Goal: Information Seeking & Learning: Learn about a topic

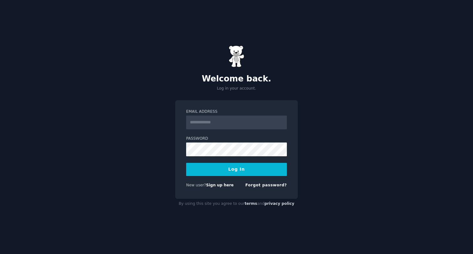
click at [200, 122] on input "Email Address" at bounding box center [236, 122] width 101 height 14
type input "**********"
click at [274, 174] on button "Log In" at bounding box center [236, 169] width 101 height 13
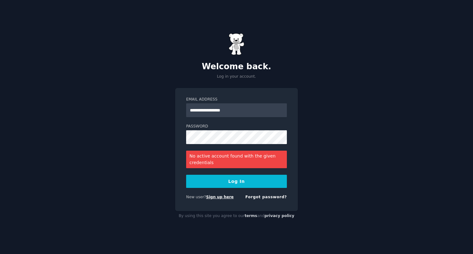
click at [217, 195] on link "Sign up here" at bounding box center [220, 196] width 28 height 4
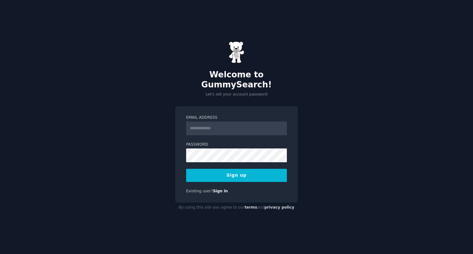
click at [226, 121] on input "Email Address" at bounding box center [236, 128] width 101 height 14
type input "**********"
click at [249, 170] on button "Sign up" at bounding box center [236, 174] width 101 height 13
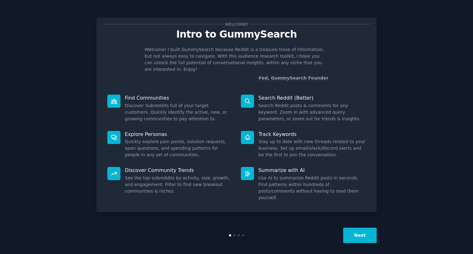
click at [365, 232] on button "Next" at bounding box center [359, 234] width 33 height 15
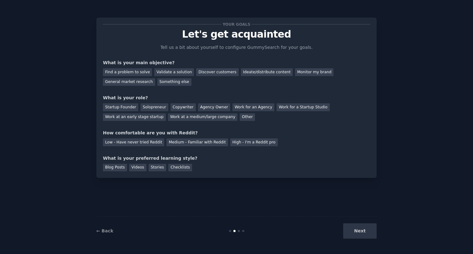
click at [365, 232] on div "Next" at bounding box center [329, 230] width 93 height 15
click at [144, 75] on div "Find a problem to solve" at bounding box center [127, 72] width 49 height 8
click at [130, 105] on div "Startup Founder" at bounding box center [120, 107] width 35 height 8
click at [132, 140] on div "Low - Have never tried Reddit" at bounding box center [133, 142] width 61 height 8
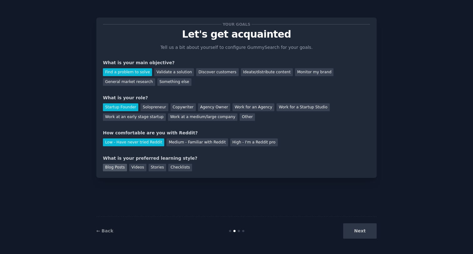
click at [117, 169] on div "Blog Posts" at bounding box center [115, 167] width 24 height 8
click at [355, 231] on button "Next" at bounding box center [359, 230] width 33 height 15
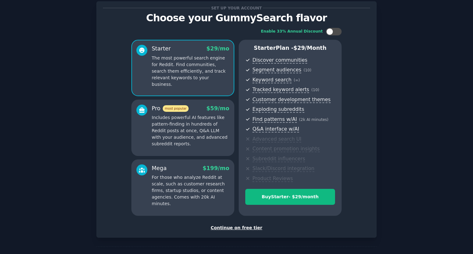
scroll to position [38, 0]
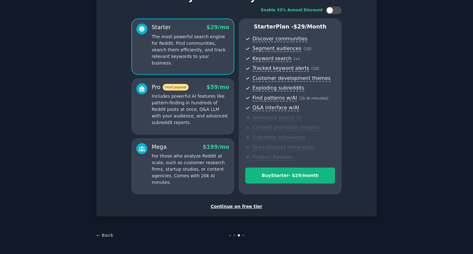
click at [248, 204] on div "Continue on free tier" at bounding box center [236, 206] width 267 height 7
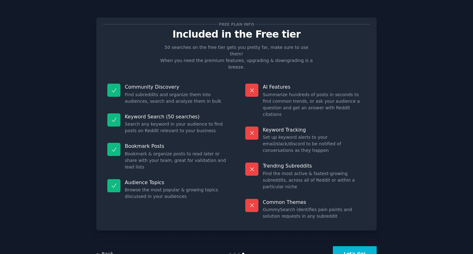
click at [350, 246] on button "Let's Go!" at bounding box center [355, 253] width 44 height 15
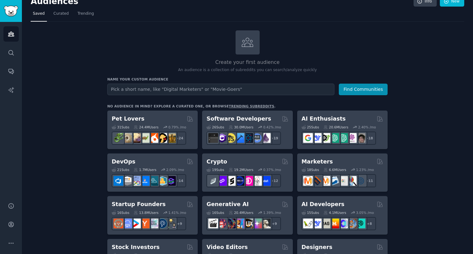
scroll to position [3, 0]
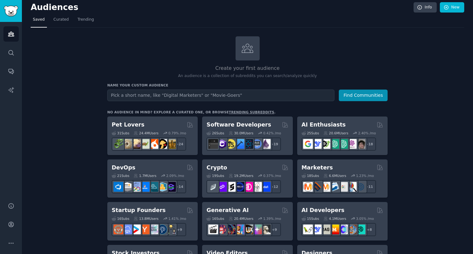
click at [148, 99] on input "text" at bounding box center [220, 95] width 227 height 12
click at [65, 23] on link "Curated" at bounding box center [61, 21] width 20 height 13
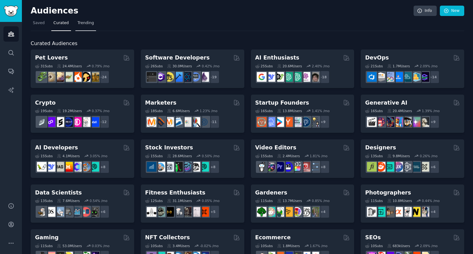
click at [83, 27] on link "Trending" at bounding box center [85, 24] width 21 height 13
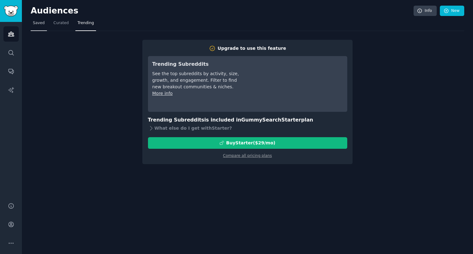
click at [43, 25] on span "Saved" at bounding box center [39, 23] width 12 height 6
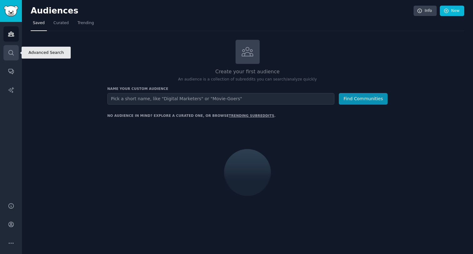
click at [10, 57] on link "Search" at bounding box center [10, 52] width 15 height 15
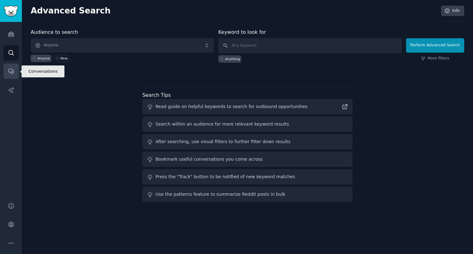
click at [12, 73] on icon "Sidebar" at bounding box center [10, 71] width 5 height 5
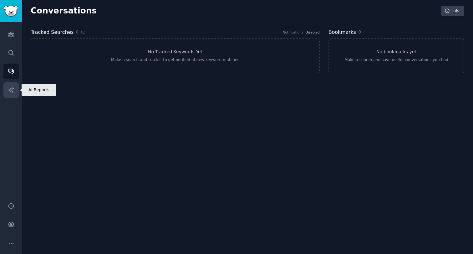
click at [14, 91] on icon "Sidebar" at bounding box center [11, 90] width 7 height 7
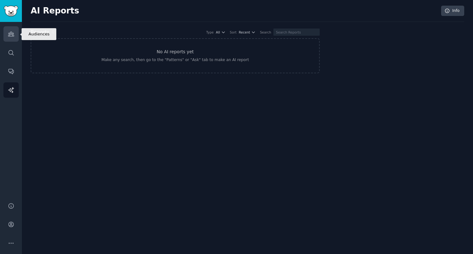
click at [11, 33] on icon "Sidebar" at bounding box center [11, 34] width 6 height 4
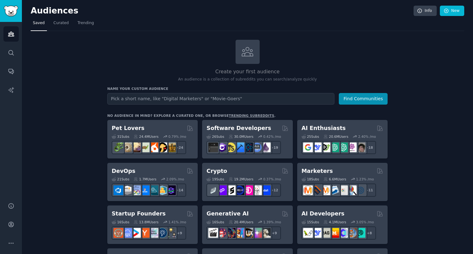
click at [13, 50] on icon "Sidebar" at bounding box center [11, 52] width 7 height 7
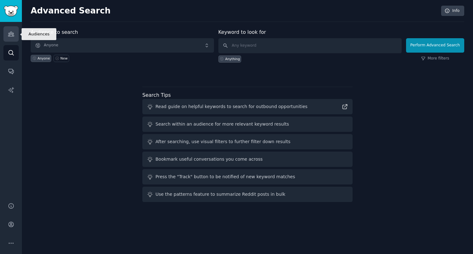
click at [14, 33] on icon "Sidebar" at bounding box center [11, 34] width 7 height 7
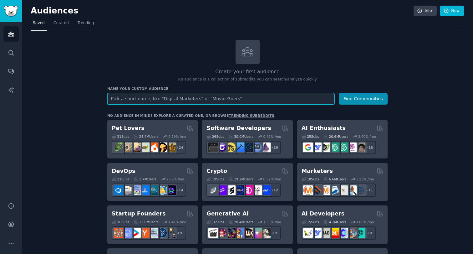
click at [199, 99] on input "text" at bounding box center [220, 99] width 227 height 12
type input "travel"
click at [339, 93] on button "Find Communities" at bounding box center [363, 99] width 49 height 12
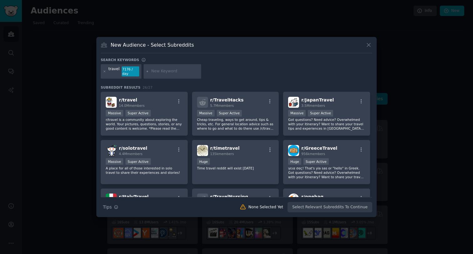
click at [370, 47] on icon at bounding box center [368, 45] width 7 height 7
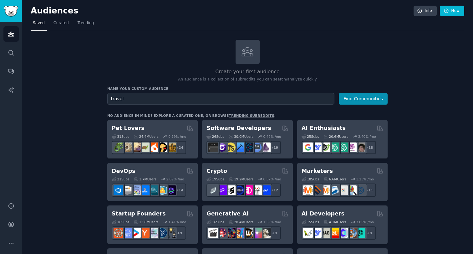
click at [155, 67] on div "Create your first audience An audience is a collection of subreddits you can se…" at bounding box center [247, 61] width 280 height 43
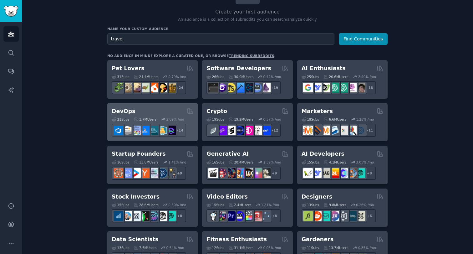
scroll to position [58, 0]
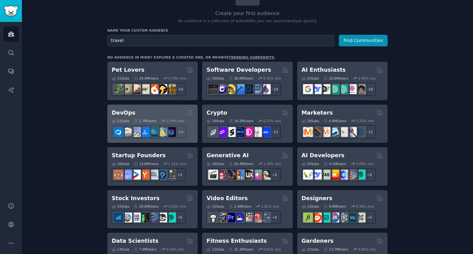
click at [125, 112] on h2 "DevOps" at bounding box center [124, 113] width 24 height 8
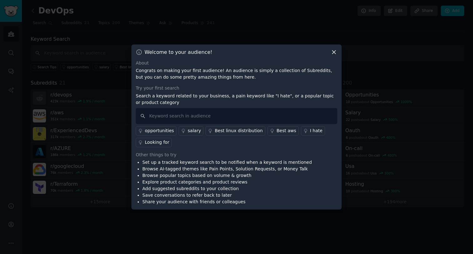
click at [331, 54] on icon at bounding box center [333, 52] width 7 height 7
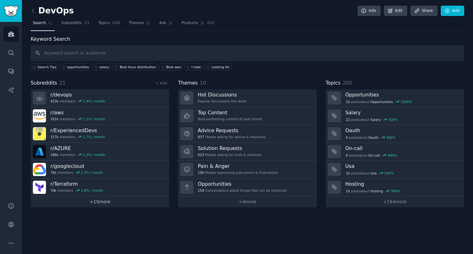
click at [139, 202] on link "+ 15 more" at bounding box center [100, 201] width 138 height 11
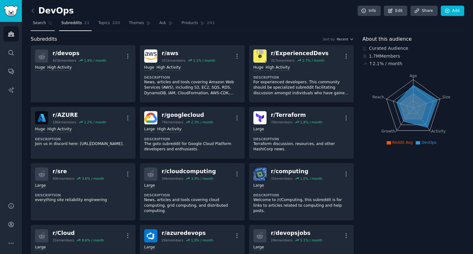
click at [43, 27] on link "Search" at bounding box center [43, 24] width 24 height 13
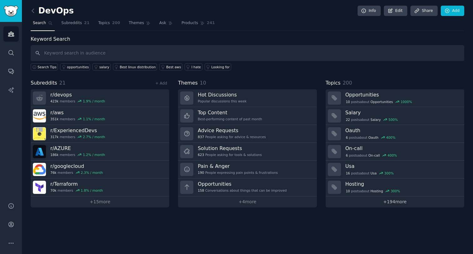
click at [400, 205] on link "+ 194 more" at bounding box center [394, 201] width 138 height 11
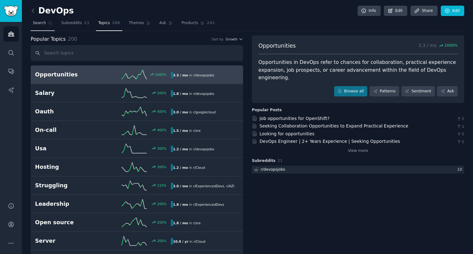
click at [42, 25] on span "Search" at bounding box center [39, 23] width 13 height 6
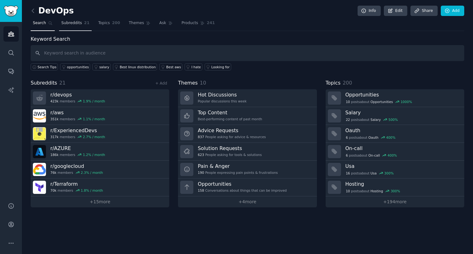
click at [68, 27] on link "Subreddits 21" at bounding box center [75, 24] width 33 height 13
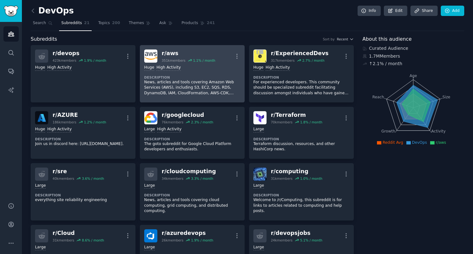
click at [169, 52] on div "r/ aws" at bounding box center [188, 53] width 53 height 8
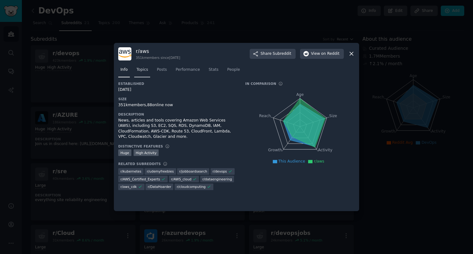
click at [142, 70] on span "Topics" at bounding box center [142, 70] width 12 height 6
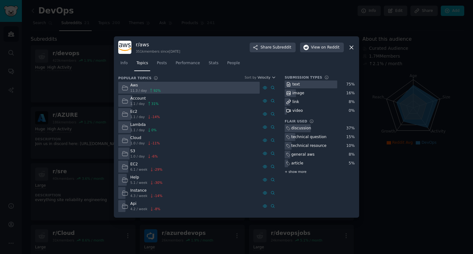
click at [300, 170] on span "+ show more" at bounding box center [295, 171] width 22 height 4
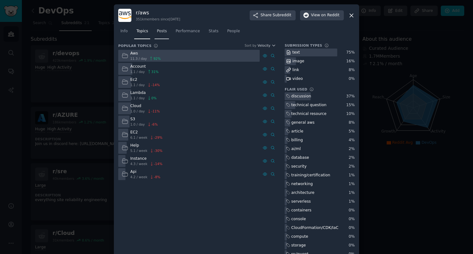
click at [163, 34] on link "Posts" at bounding box center [161, 32] width 14 height 13
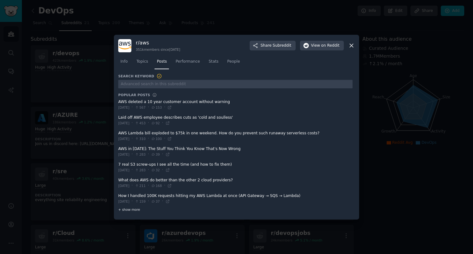
click at [126, 212] on div "+ show more" at bounding box center [235, 209] width 234 height 7
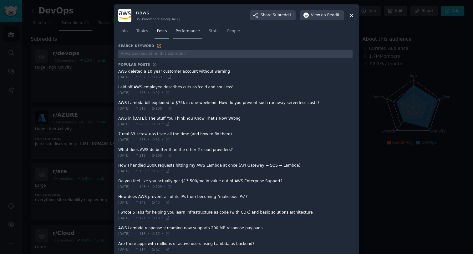
click at [183, 33] on span "Performance" at bounding box center [187, 31] width 24 height 6
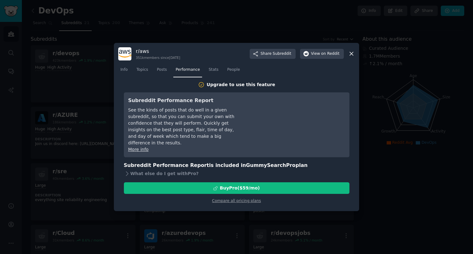
click at [140, 147] on link "More info" at bounding box center [138, 149] width 20 height 5
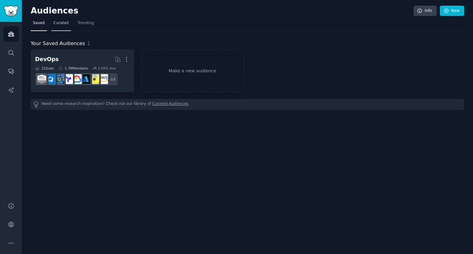
click at [62, 27] on link "Curated" at bounding box center [61, 24] width 20 height 13
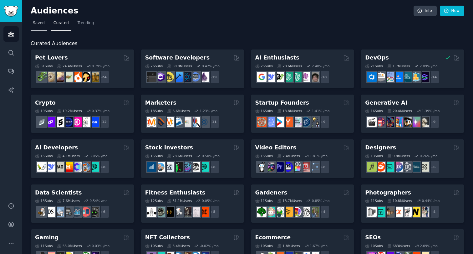
click at [42, 26] on link "Saved" at bounding box center [39, 24] width 16 height 13
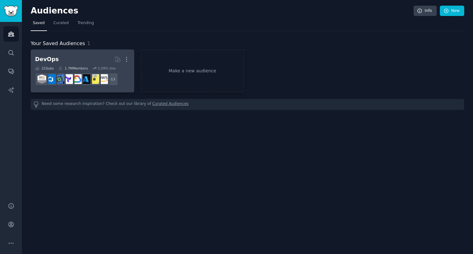
click at [63, 57] on h2 "DevOps More" at bounding box center [82, 59] width 95 height 11
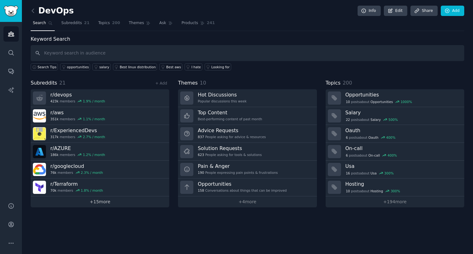
click at [93, 203] on link "+ 15 more" at bounding box center [100, 201] width 138 height 11
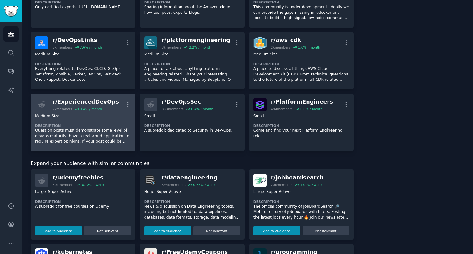
scroll to position [314, 0]
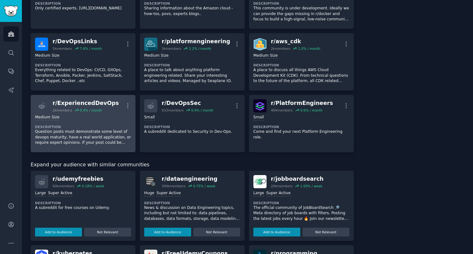
click at [90, 99] on div "r/ ExperiencedDevOps" at bounding box center [86, 103] width 66 height 8
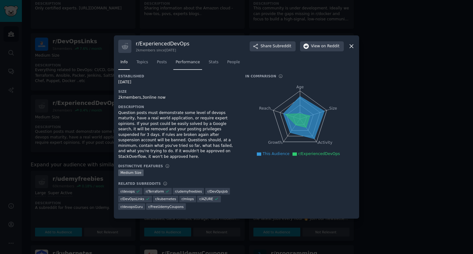
click at [179, 65] on span "Performance" at bounding box center [187, 62] width 24 height 6
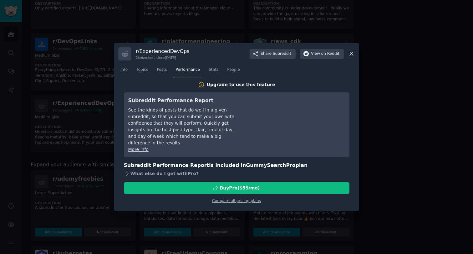
click at [126, 170] on icon at bounding box center [127, 173] width 7 height 7
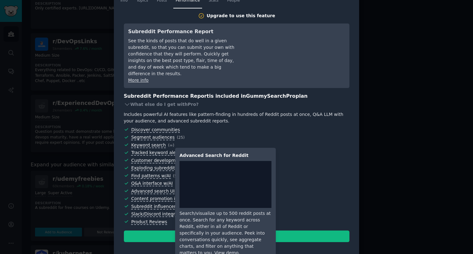
scroll to position [31, 0]
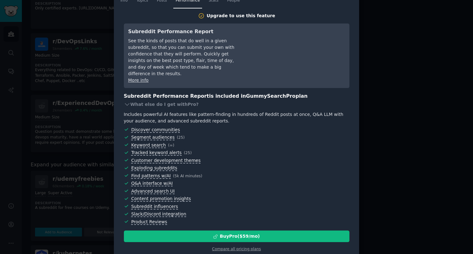
click at [267, 164] on span "Exploding subreddits" at bounding box center [240, 167] width 218 height 7
